Goal: Task Accomplishment & Management: Use online tool/utility

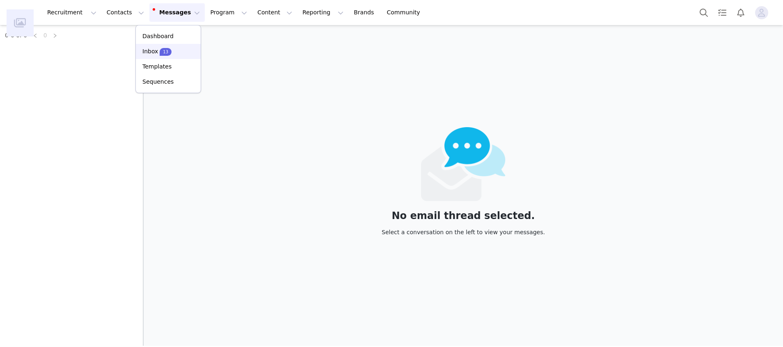
click at [175, 50] on div "Inbox 13" at bounding box center [168, 51] width 55 height 9
click at [179, 98] on div "No email thread selected. Select a conversation on the left to view your messag…" at bounding box center [463, 185] width 639 height 321
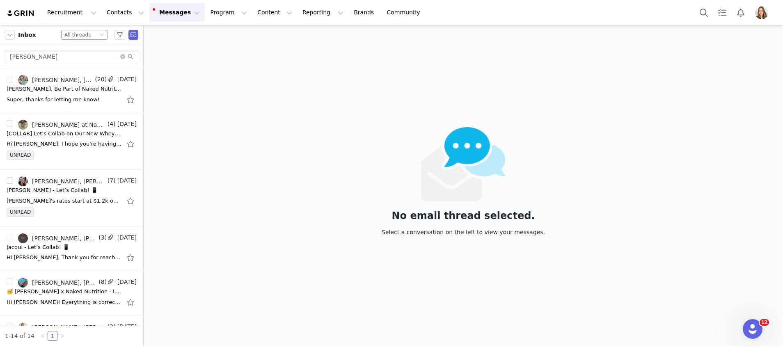
click at [71, 35] on div "All threads" at bounding box center [77, 34] width 26 height 9
click at [82, 75] on li "Unread only" at bounding box center [84, 75] width 47 height 13
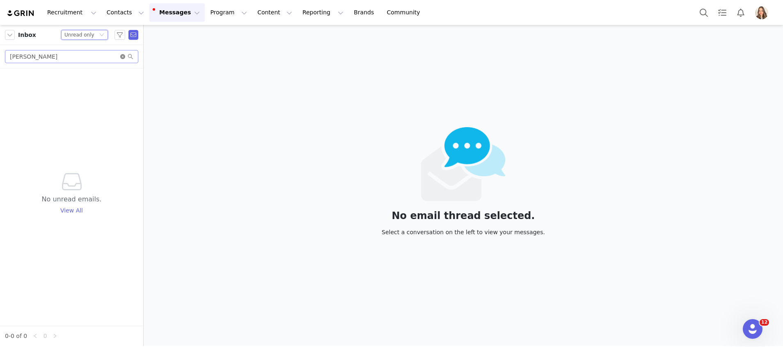
click at [122, 57] on icon "icon: close-circle" at bounding box center [122, 56] width 5 height 5
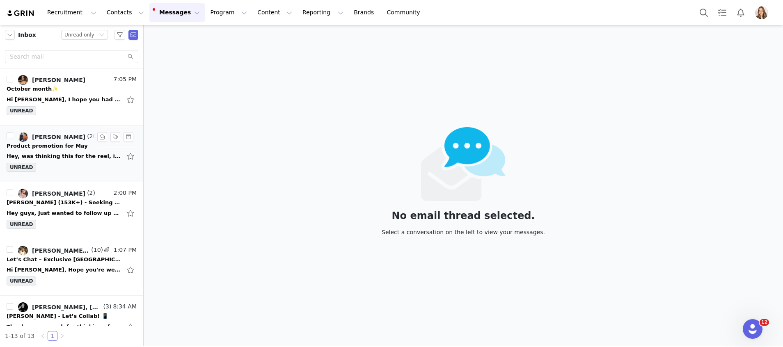
click at [85, 135] on span "(20)" at bounding box center [92, 136] width 14 height 9
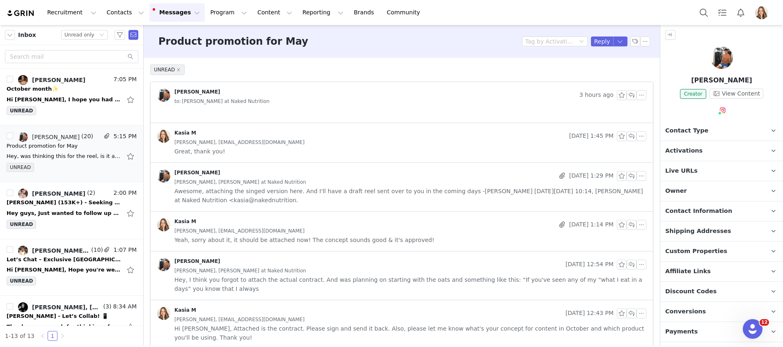
click at [391, 107] on div "Charles Fritzen 3 hours ago to: Kasia at Naked Nutrition" at bounding box center [402, 97] width 502 height 30
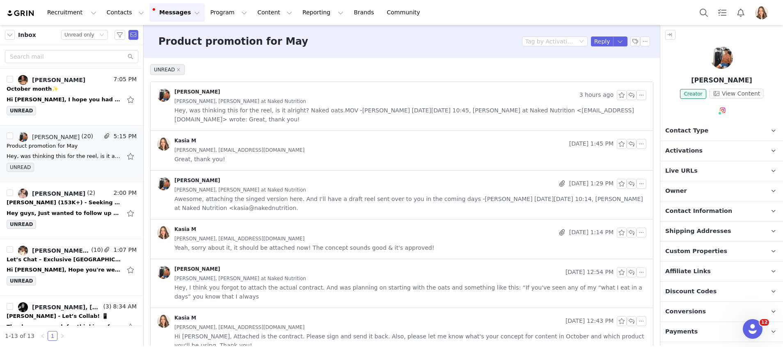
click at [391, 107] on span "Hey, was thinking this for the reel, is it alright? Naked oats.MOV -Charles On …" at bounding box center [410, 115] width 472 height 18
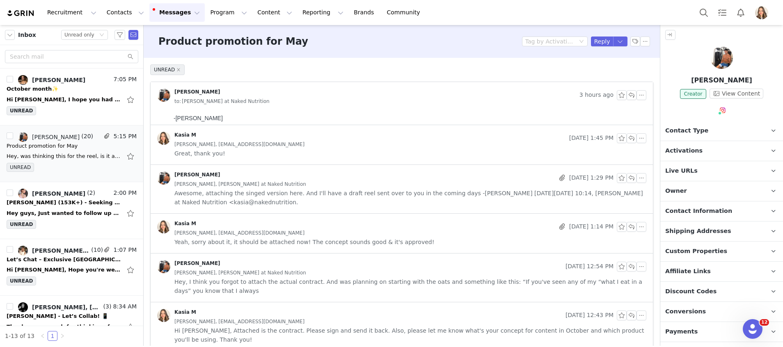
scroll to position [25, 0]
click at [213, 117] on span "Naked oats.MOV" at bounding box center [214, 116] width 44 height 7
click at [626, 94] on button "button" at bounding box center [631, 95] width 10 height 10
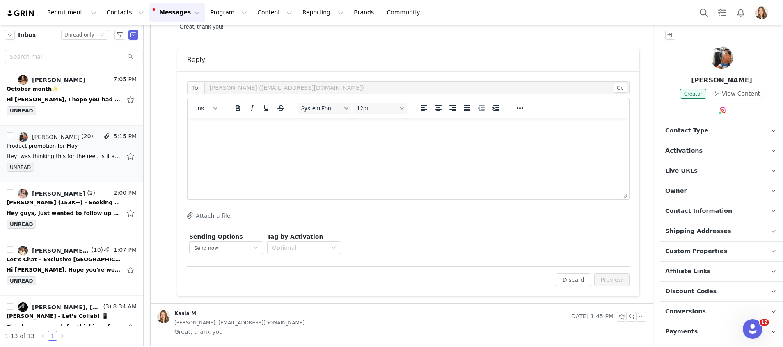
scroll to position [0, 0]
click at [283, 140] on html at bounding box center [408, 129] width 441 height 22
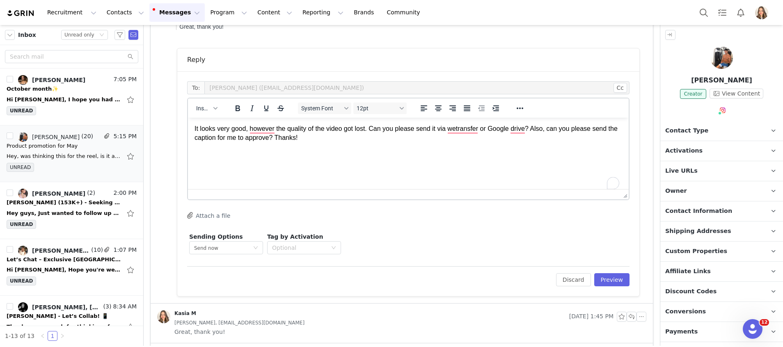
click at [604, 293] on div "To: Charles Fritzen (charlexzfitness@gmail.com) Cc Cc: Insert System Font 12pt …" at bounding box center [408, 183] width 462 height 225
click at [604, 282] on button "Preview" at bounding box center [612, 279] width 36 height 13
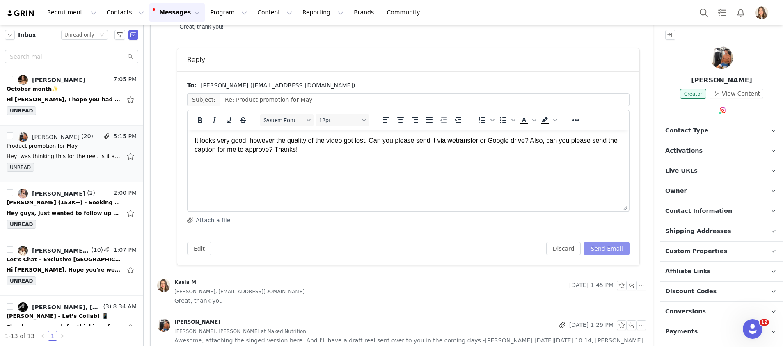
click at [605, 249] on button "Send Email" at bounding box center [607, 248] width 46 height 13
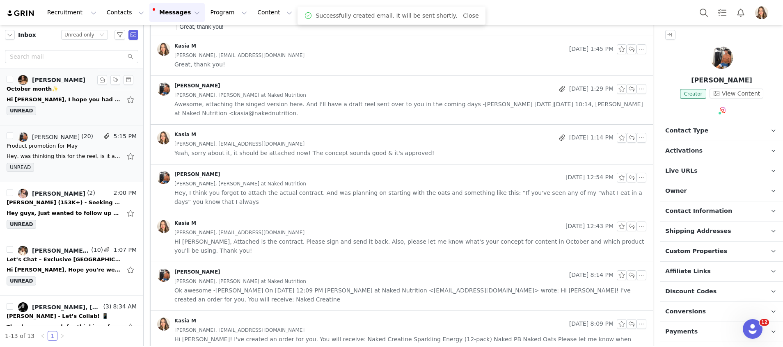
click at [64, 81] on div "Valentina Schaub" at bounding box center [58, 80] width 53 height 7
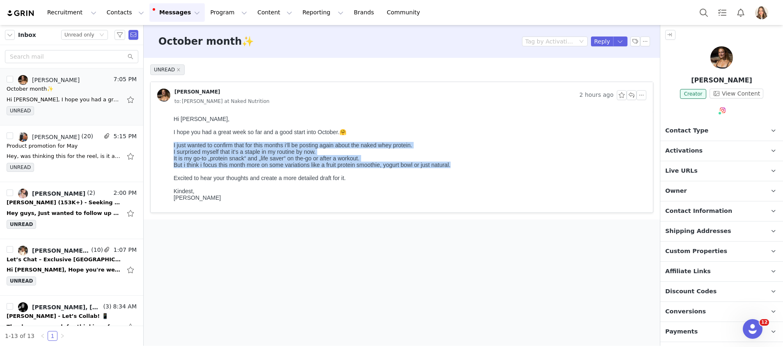
drag, startPoint x: 248, startPoint y: 110, endPoint x: 167, endPoint y: 151, distance: 90.5
click at [170, 151] on html "Hi Kasia, I hope you had a great week so far and a good start into October.🤗 I …" at bounding box center [408, 162] width 476 height 100
copy body "I just wanted to confirm that for this months i‘ll be posting again about the n…"
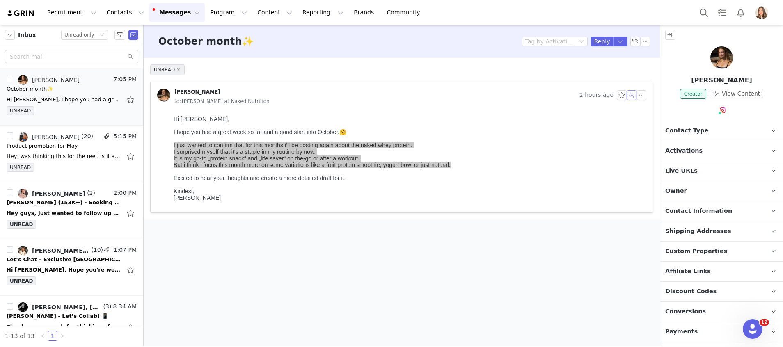
click at [626, 92] on button "button" at bounding box center [631, 95] width 10 height 10
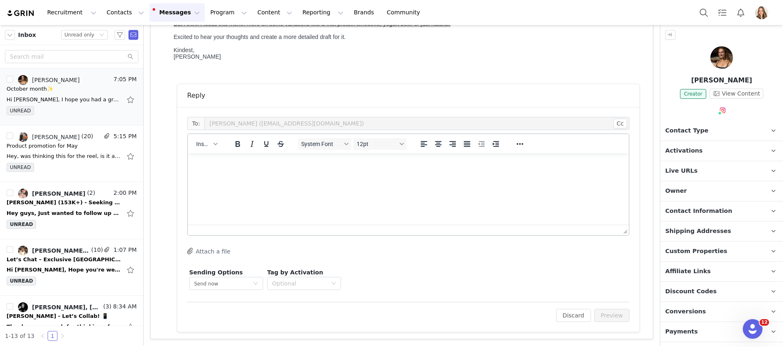
click at [286, 171] on html at bounding box center [408, 164] width 441 height 22
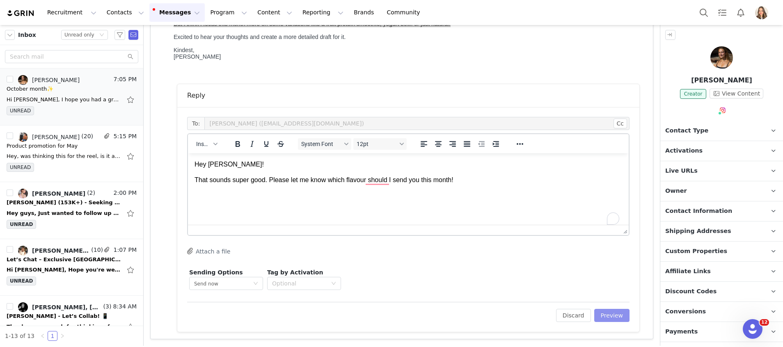
click at [603, 313] on button "Preview" at bounding box center [612, 315] width 36 height 13
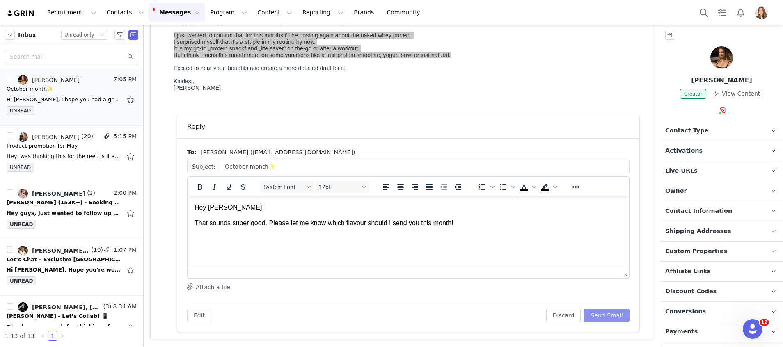
click at [597, 322] on button "Send Email" at bounding box center [607, 315] width 46 height 13
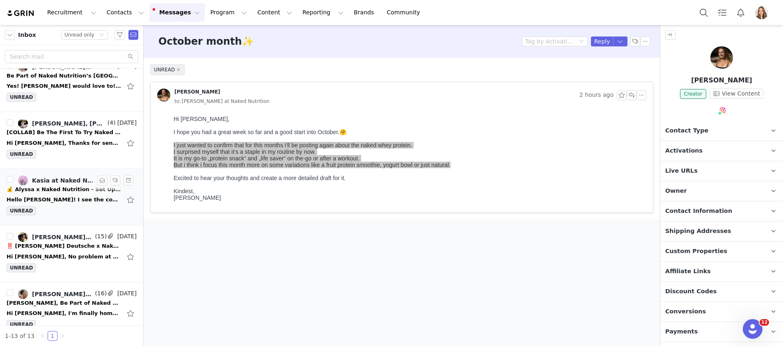
scroll to position [482, 0]
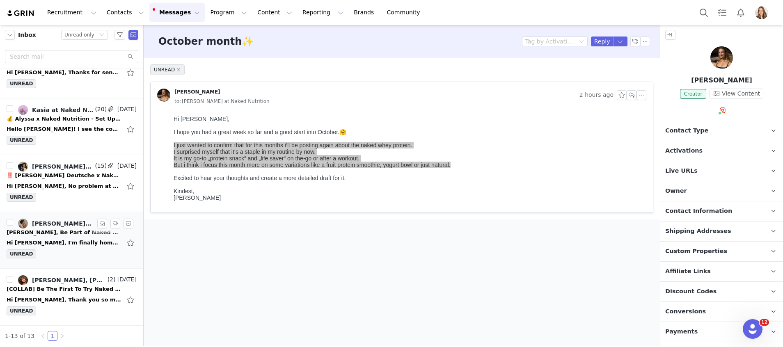
click at [52, 239] on div "Hi Kasia, I'm finally home with stable wifi and able to download and print the …" at bounding box center [64, 243] width 115 height 8
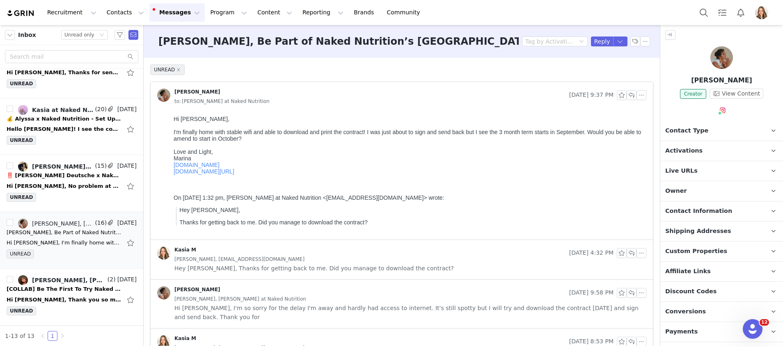
scroll to position [0, 0]
click at [626, 95] on button "button" at bounding box center [631, 95] width 10 height 10
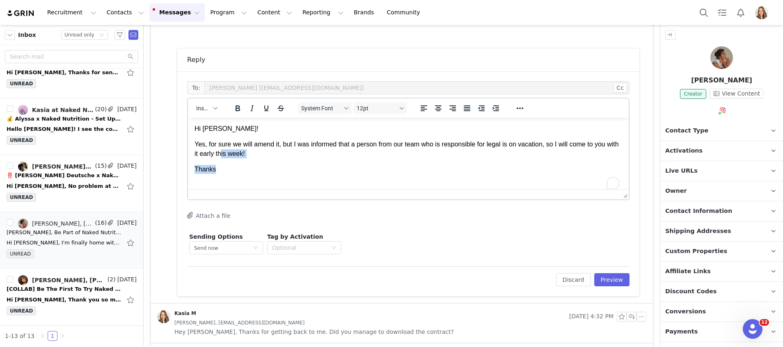
drag, startPoint x: 268, startPoint y: 163, endPoint x: 236, endPoint y: 155, distance: 33.1
click at [235, 155] on body "Hi Marina! Yes, for sure we will amend it, but I was informed that a person fro…" at bounding box center [408, 149] width 428 height 50
click at [266, 155] on p "Yes, for sure we will amend it, but I was informed that a person from our team …" at bounding box center [408, 149] width 428 height 18
click at [267, 155] on p "Yes, for sure we will amend it, but I was informed that a person from our team …" at bounding box center [408, 149] width 428 height 18
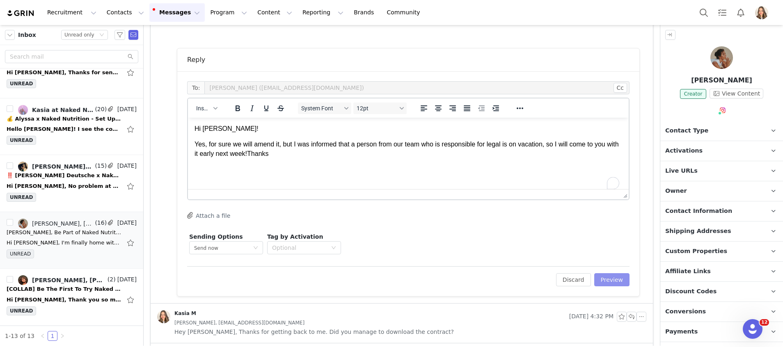
click at [599, 277] on button "Preview" at bounding box center [612, 279] width 36 height 13
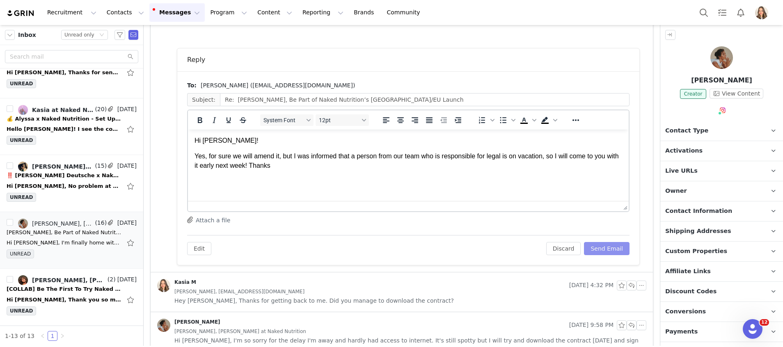
click at [594, 242] on button "Send Email" at bounding box center [607, 248] width 46 height 13
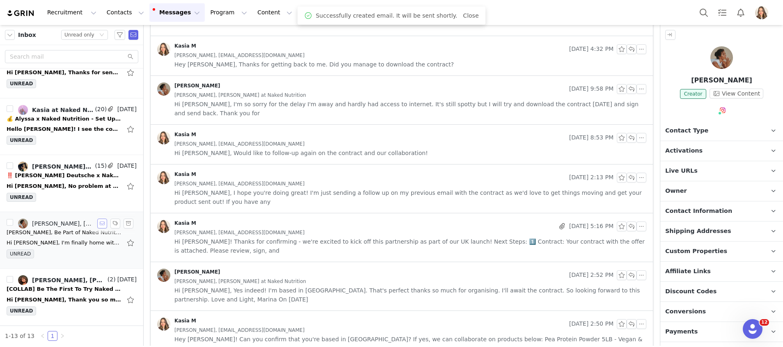
click at [97, 224] on button "button" at bounding box center [102, 224] width 10 height 10
click at [60, 134] on div "Hello Kasia! I see the content has been approved. Is there anything I need to d…" at bounding box center [72, 129] width 130 height 13
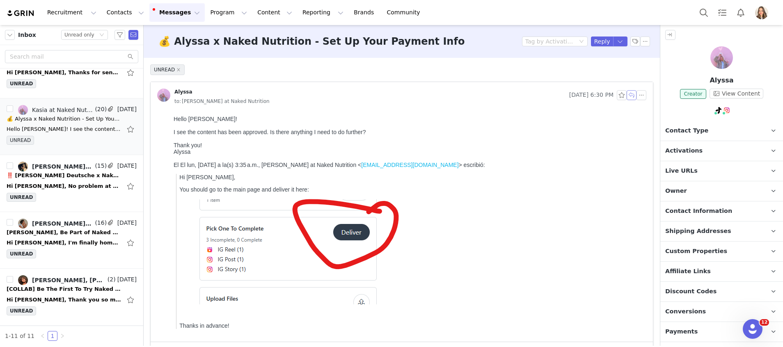
click at [626, 95] on button "button" at bounding box center [631, 95] width 10 height 10
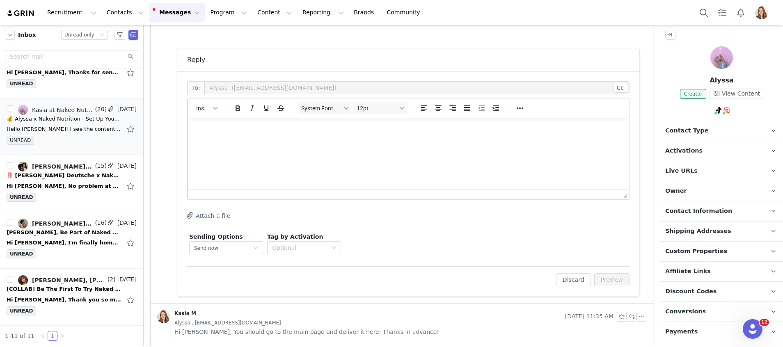
click at [717, 62] on img at bounding box center [721, 57] width 23 height 23
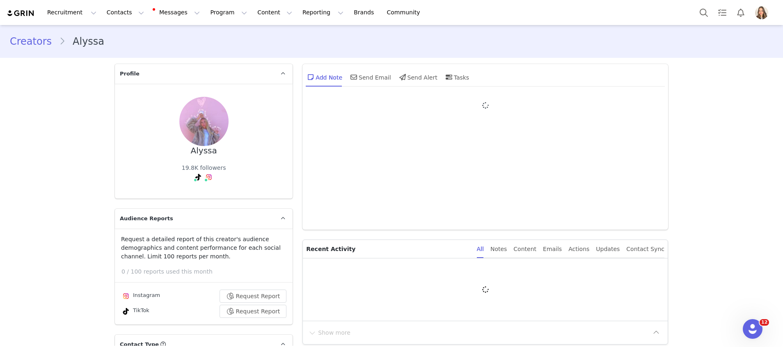
type input "+1 ([GEOGRAPHIC_DATA])"
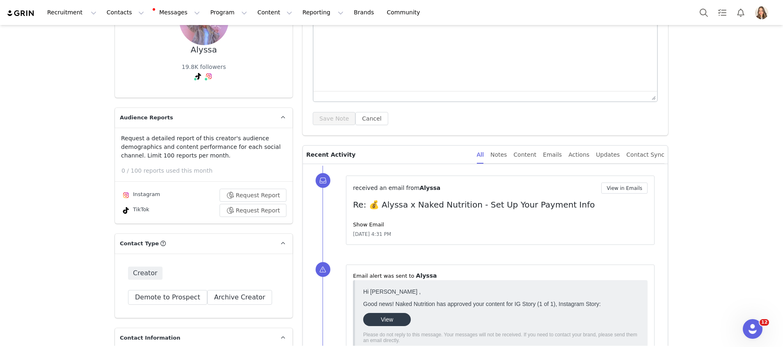
scroll to position [102, 0]
click at [618, 186] on button "View in Emails" at bounding box center [624, 187] width 46 height 11
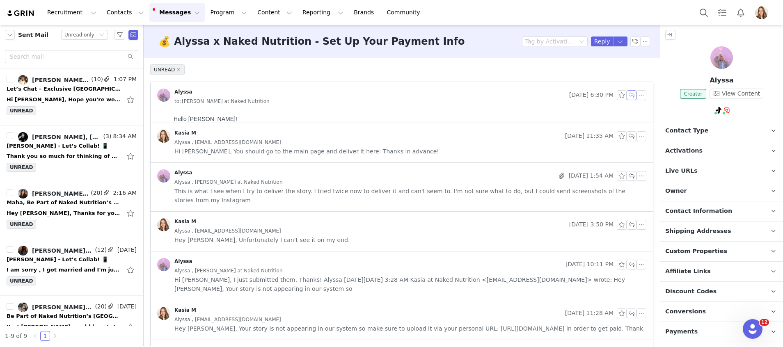
click at [626, 95] on button "button" at bounding box center [631, 95] width 10 height 10
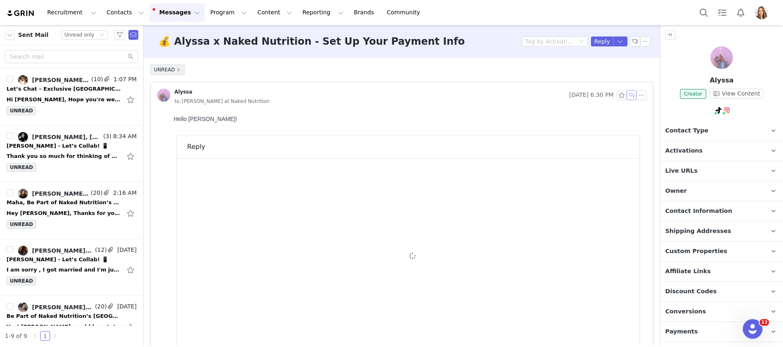
scroll to position [87, 0]
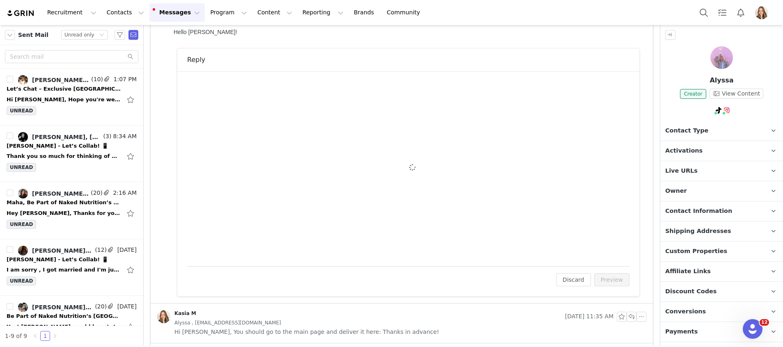
click at [378, 137] on div "To: Alyssa (trendyteacher23@gmail.com) Cc Cc: Attach a file Sending Options Sen…" at bounding box center [408, 168] width 442 height 175
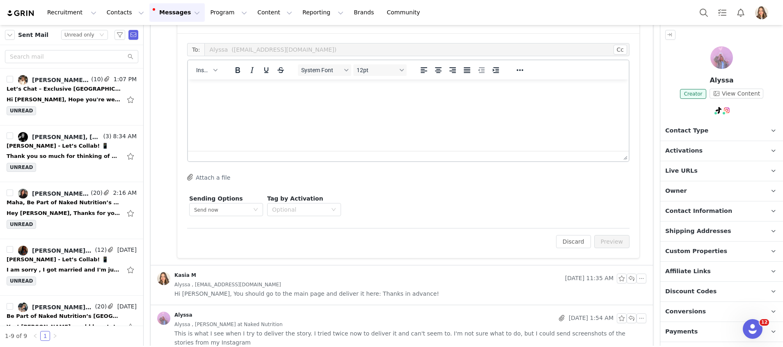
scroll to position [343, 0]
click at [328, 167] on div at bounding box center [408, 168] width 442 height 4
click at [350, 103] on html at bounding box center [408, 91] width 441 height 22
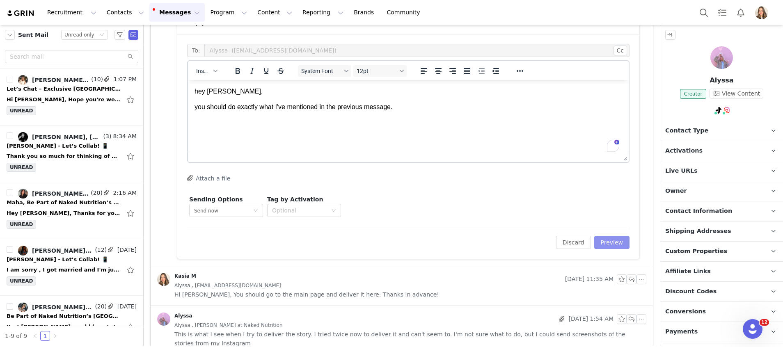
click at [602, 240] on button "Preview" at bounding box center [612, 242] width 36 height 13
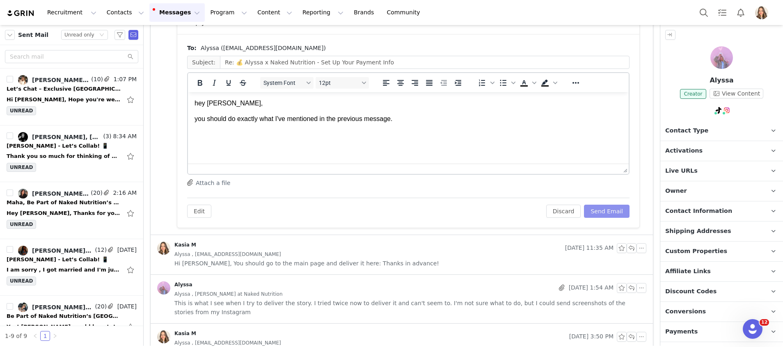
scroll to position [0, 0]
click at [607, 216] on button "Send Email" at bounding box center [607, 211] width 46 height 13
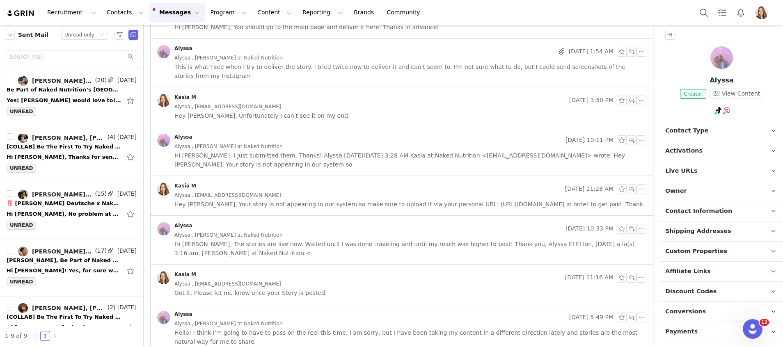
scroll to position [228, 0]
click at [62, 215] on div "Hi Kasia, No problem at all, let's go ahead with the Whey proteins! - It will b…" at bounding box center [64, 213] width 115 height 8
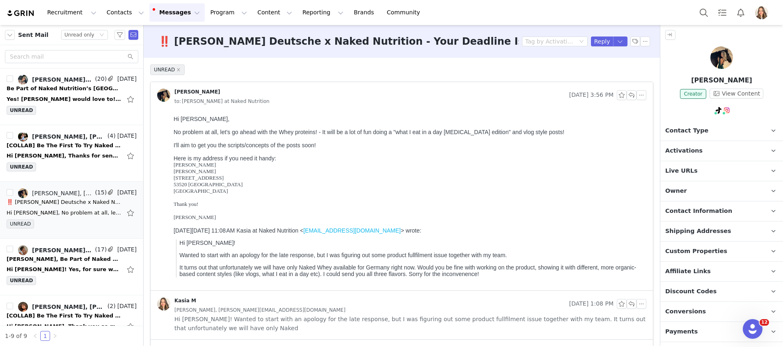
scroll to position [0, 0]
drag, startPoint x: 203, startPoint y: 196, endPoint x: 169, endPoint y: 169, distance: 43.5
click at [170, 169] on html "Hi Kasia, No problem at all, let's go ahead with the Whey proteins! - It will b…" at bounding box center [408, 201] width 476 height 178
copy div "Chloe Deutscher Léo Zanardi Waldweg 8 53520 Nürburg Germany"
click at [745, 211] on p "Contact Information" at bounding box center [711, 211] width 103 height 20
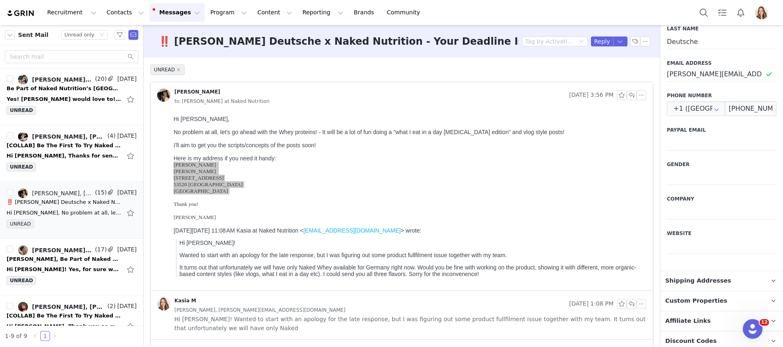
scroll to position [343, 0]
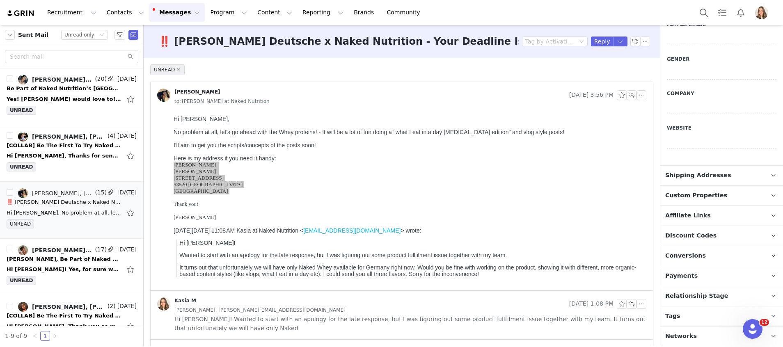
click at [696, 176] on span "Shipping Addresses" at bounding box center [698, 175] width 66 height 9
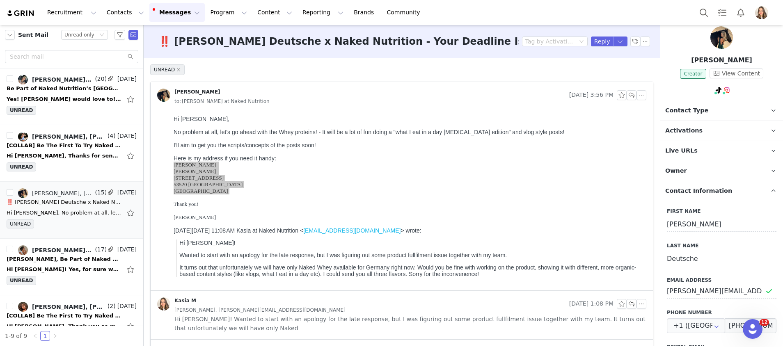
scroll to position [0, 0]
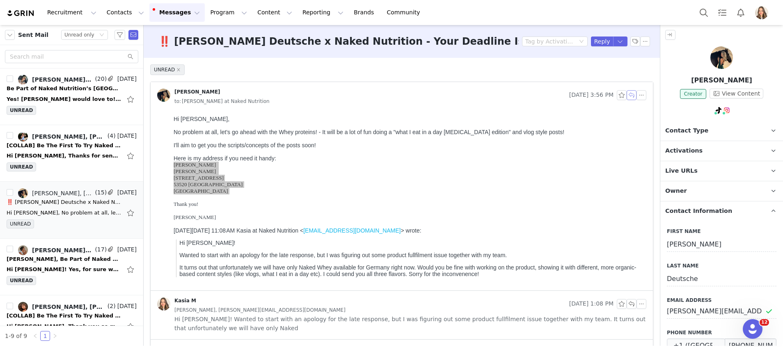
click at [626, 93] on button "button" at bounding box center [631, 95] width 10 height 10
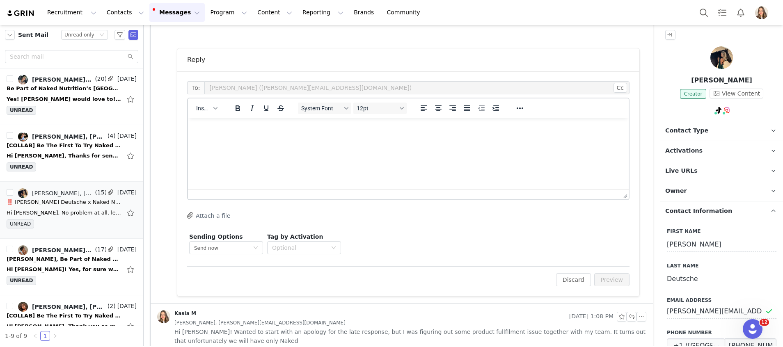
click at [295, 140] on html at bounding box center [408, 129] width 441 height 22
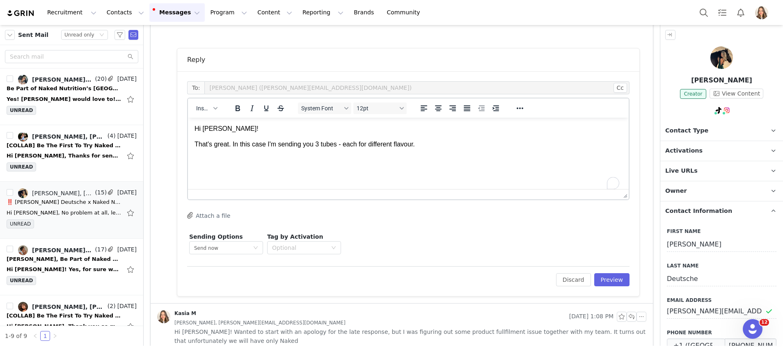
click at [606, 299] on div "Reply To: Chloe Deutsche (chloe@thedecisionlab.info) Cc Cc: Insert System Font …" at bounding box center [402, 81] width 502 height 446
click at [610, 274] on button "Preview" at bounding box center [612, 279] width 36 height 13
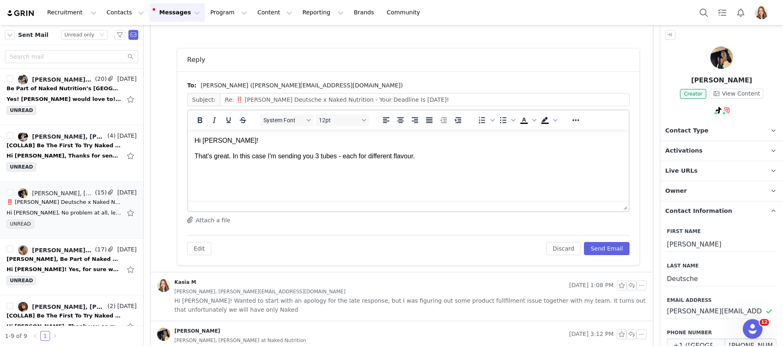
click at [496, 164] on html "Hi Chloe! That's great. In this case I'm sending you 3 tubes - each for differe…" at bounding box center [408, 149] width 441 height 38
click at [603, 251] on button "Send Email" at bounding box center [607, 248] width 46 height 13
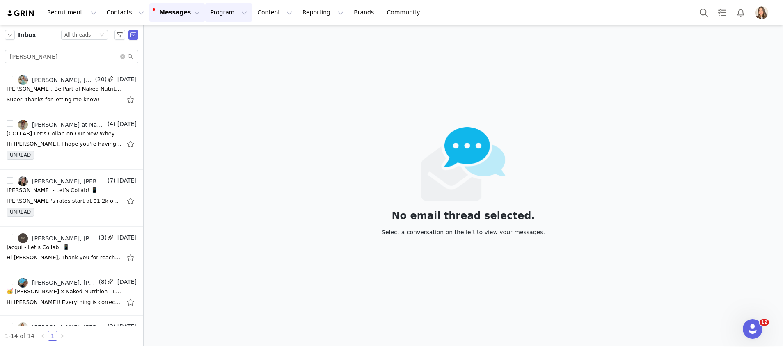
click at [205, 3] on button "Program Program" at bounding box center [228, 12] width 47 height 18
drag, startPoint x: 217, startPoint y: 44, endPoint x: 222, endPoint y: 43, distance: 4.7
click at [217, 44] on link "Partnerships" at bounding box center [217, 51] width 65 height 15
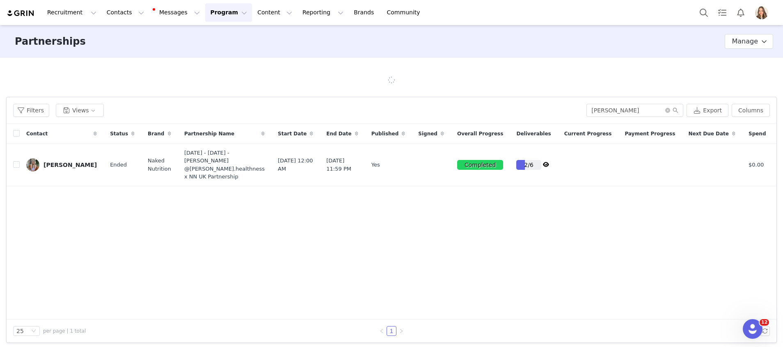
click at [205, 12] on button "Program Program" at bounding box center [228, 12] width 47 height 18
click at [213, 37] on p "Activations" at bounding box center [208, 36] width 32 height 9
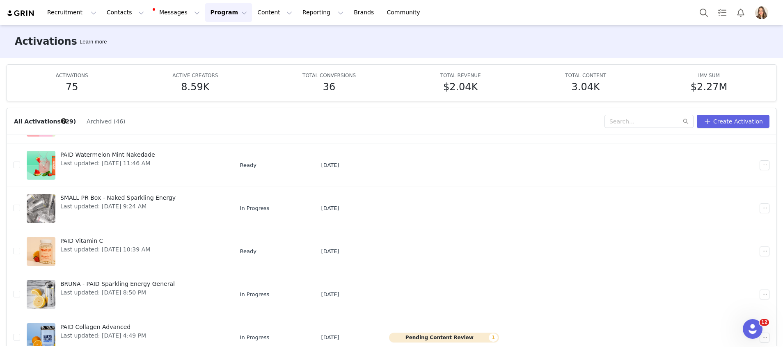
scroll to position [226, 0]
click at [152, 13] on button "Messages Messages" at bounding box center [176, 12] width 55 height 18
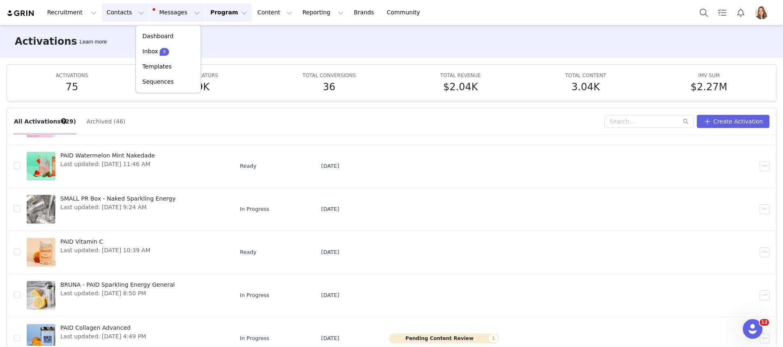
click at [112, 11] on button "Contacts Contacts" at bounding box center [125, 12] width 47 height 18
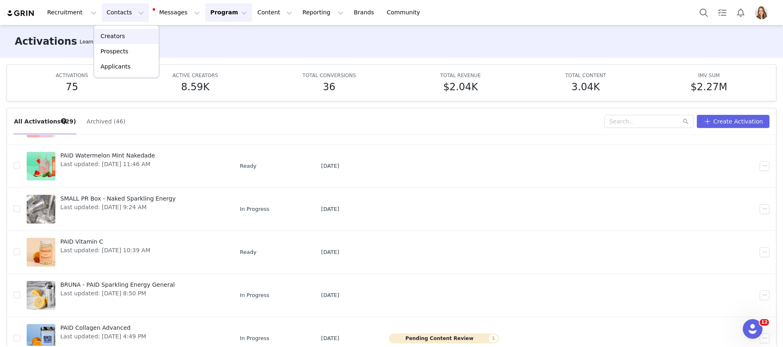
click at [116, 37] on p "Creators" at bounding box center [113, 36] width 25 height 9
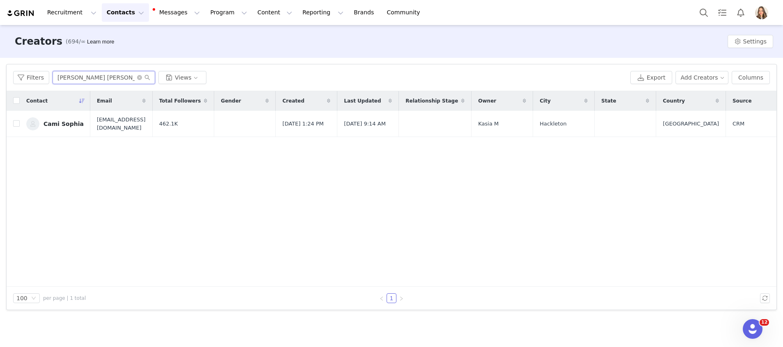
drag, startPoint x: 96, startPoint y: 75, endPoint x: 0, endPoint y: 46, distance: 100.3
click at [0, 46] on html "Recruitment Recruitment Creator Search Curated Lists Landing Pages Web Extensio…" at bounding box center [391, 173] width 783 height 347
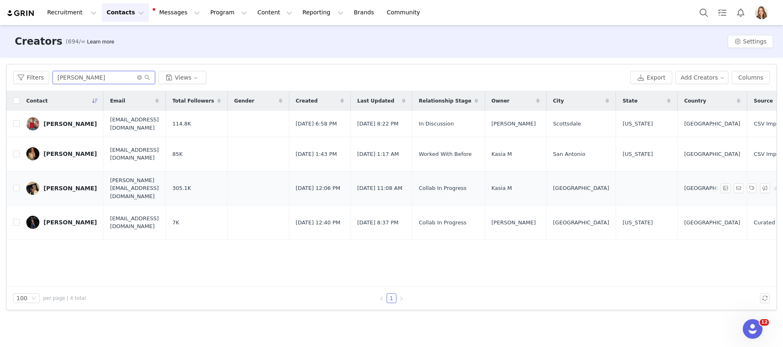
type input "[PERSON_NAME]"
click at [38, 190] on link "[PERSON_NAME]" at bounding box center [61, 188] width 71 height 13
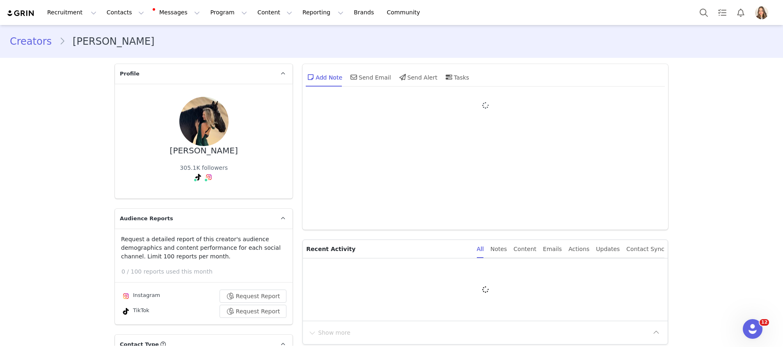
type input "+1 ([GEOGRAPHIC_DATA])"
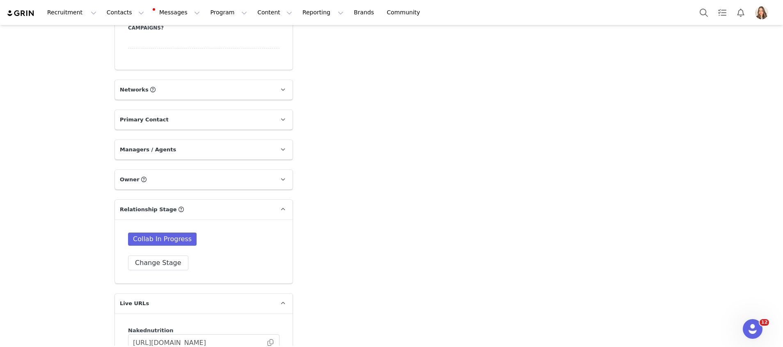
scroll to position [1501, 0]
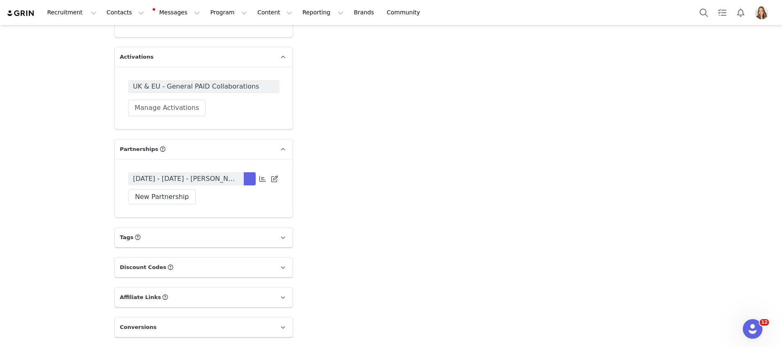
click at [183, 174] on span "[DATE] - [DATE] - [PERSON_NAME] x NN UK Partnership" at bounding box center [186, 179] width 106 height 10
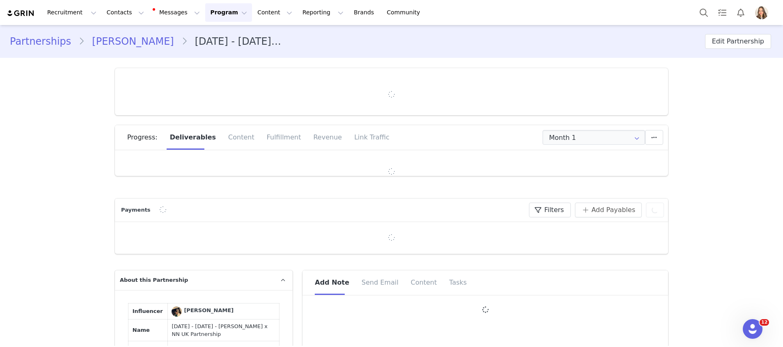
type input "+1 ([GEOGRAPHIC_DATA])"
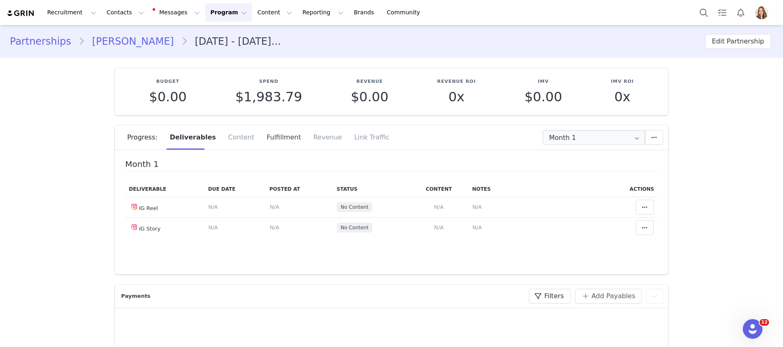
click at [275, 144] on div "Fulfillment" at bounding box center [284, 137] width 47 height 25
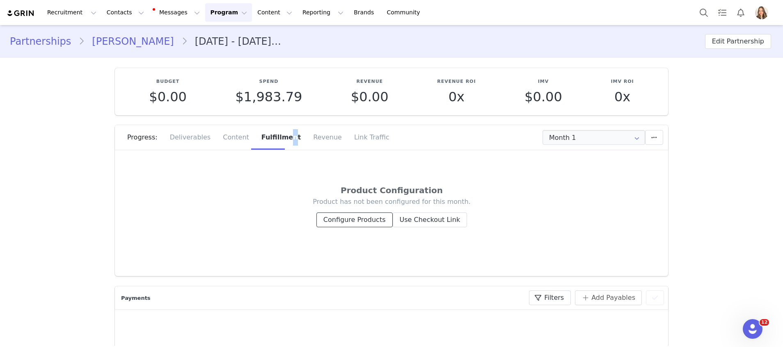
click at [351, 220] on button "Configure Products" at bounding box center [354, 220] width 76 height 15
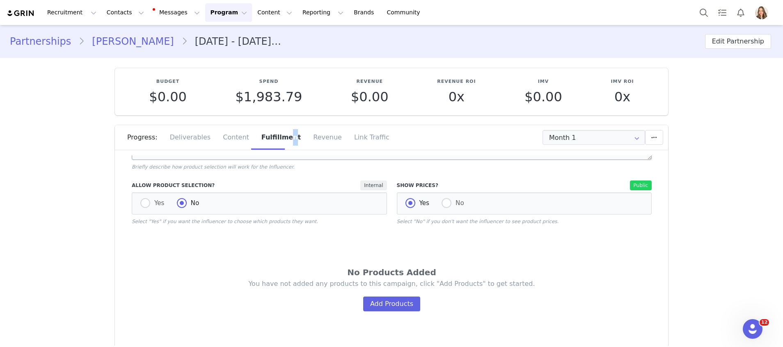
scroll to position [51, 0]
click at [384, 300] on button "Add Products" at bounding box center [391, 304] width 57 height 15
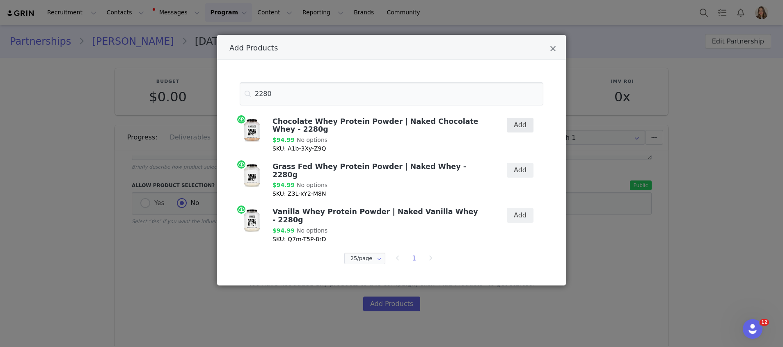
type input "2280"
click at [524, 126] on button "Add" at bounding box center [520, 125] width 27 height 15
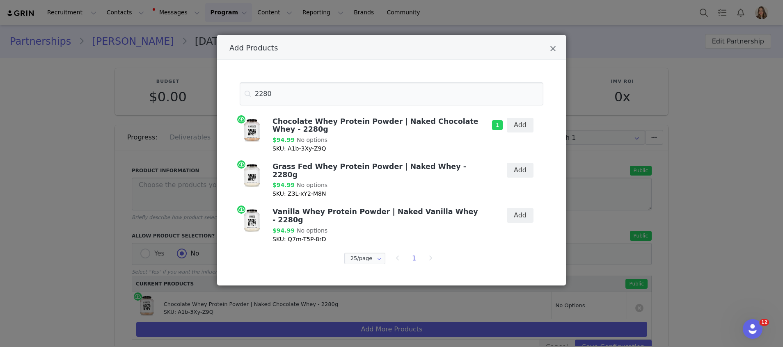
click at [517, 162] on div "Add" at bounding box center [513, 180] width 50 height 45
click at [519, 174] on button "Add" at bounding box center [520, 170] width 27 height 15
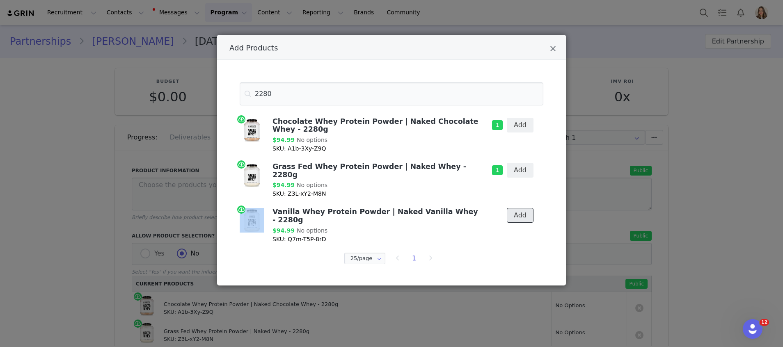
click at [523, 208] on button "Add" at bounding box center [520, 215] width 27 height 15
click at [4, 177] on div "Add Products 2280 Chocolate Whey Protein Powder | Naked Chocolate Whey - 2280g …" at bounding box center [391, 173] width 783 height 347
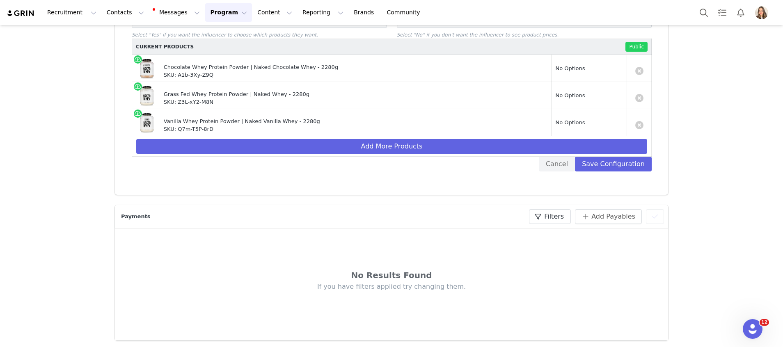
scroll to position [33, 0]
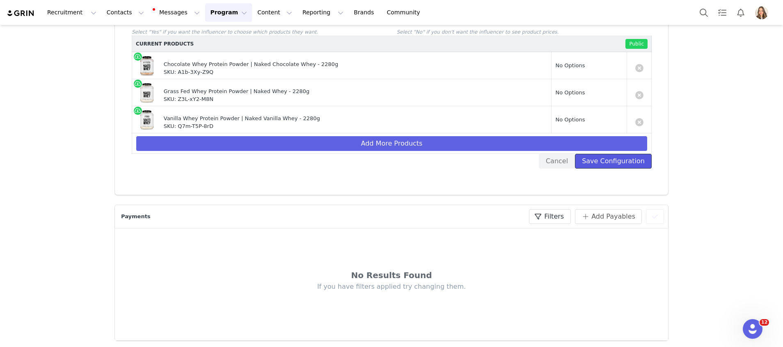
click at [594, 158] on button "Save Configuration" at bounding box center [613, 161] width 77 height 15
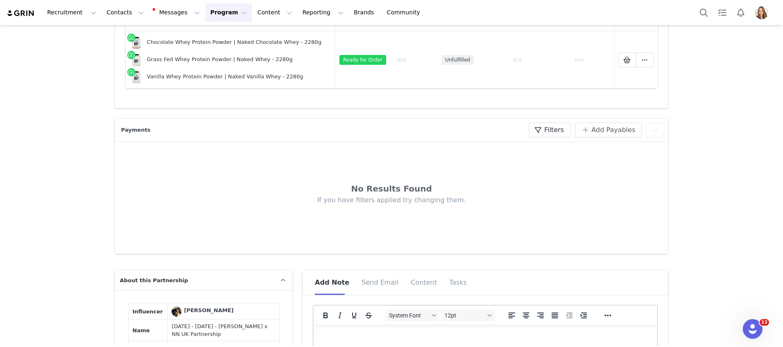
scroll to position [78, 0]
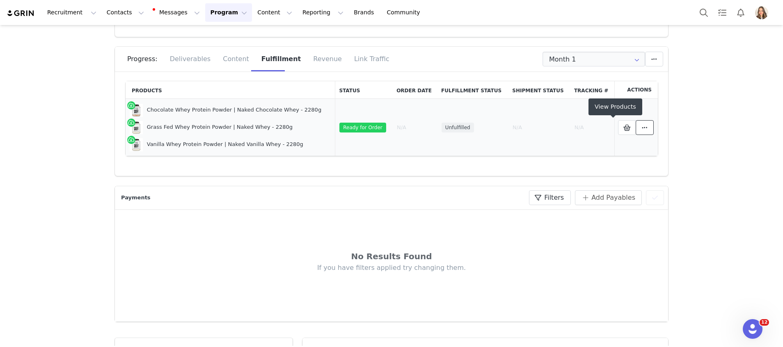
click at [636, 126] on button at bounding box center [645, 127] width 18 height 15
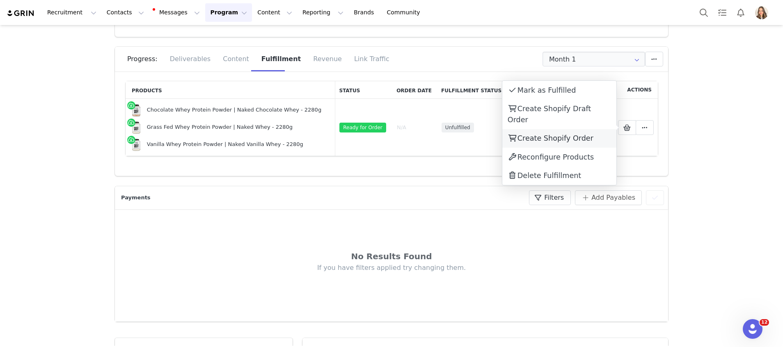
click at [574, 134] on span "Create Shopify Order" at bounding box center [555, 138] width 76 height 8
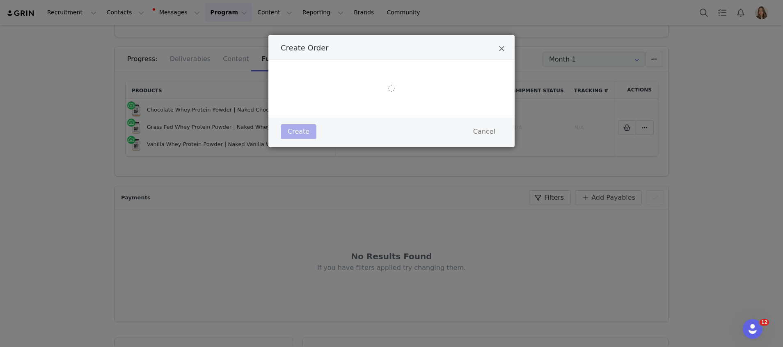
click at [574, 125] on div "Create Order Create Cancel" at bounding box center [391, 173] width 783 height 347
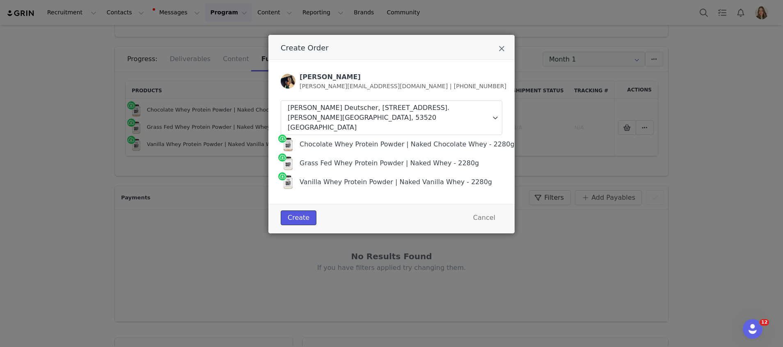
click at [310, 210] on button "Create" at bounding box center [299, 217] width 36 height 15
